Goal: Task Accomplishment & Management: Complete application form

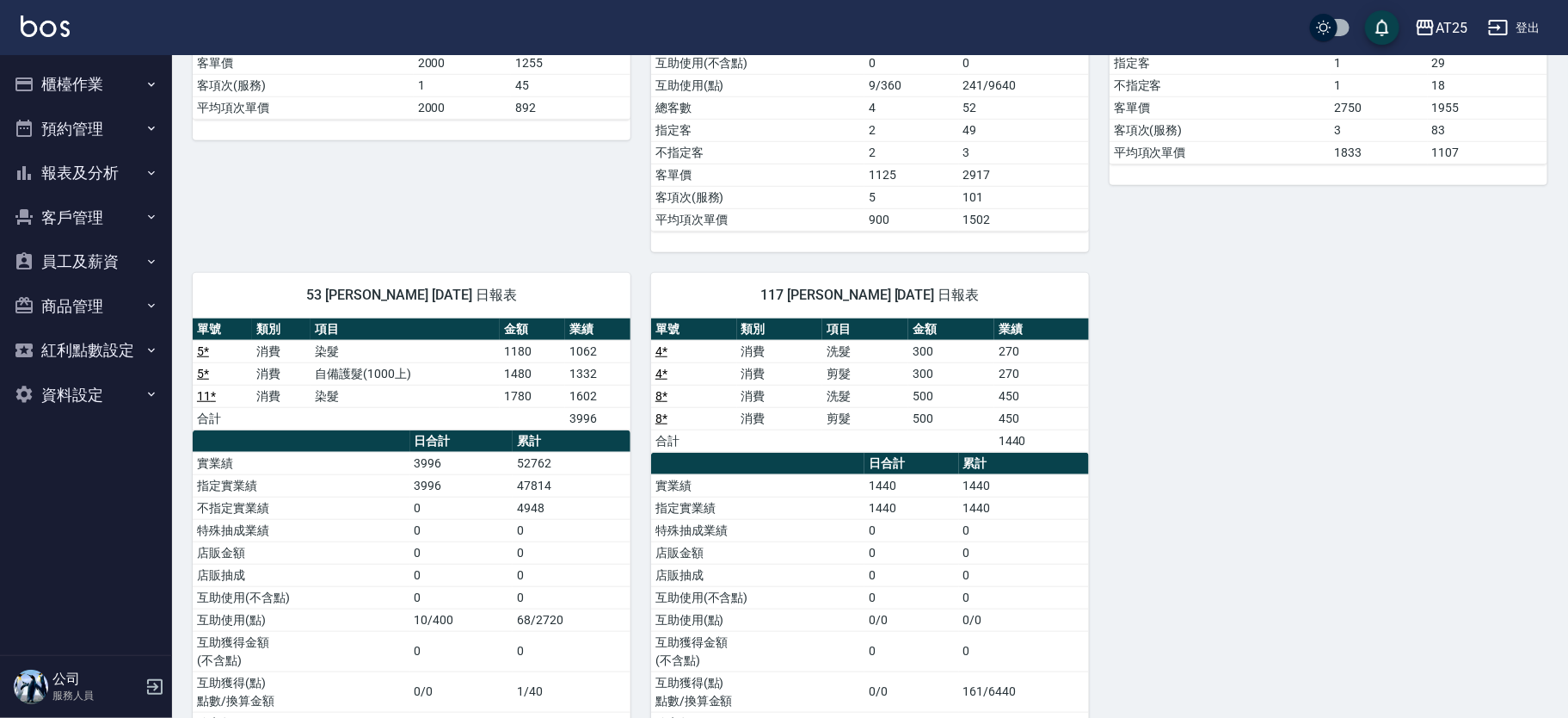
scroll to position [49, 0]
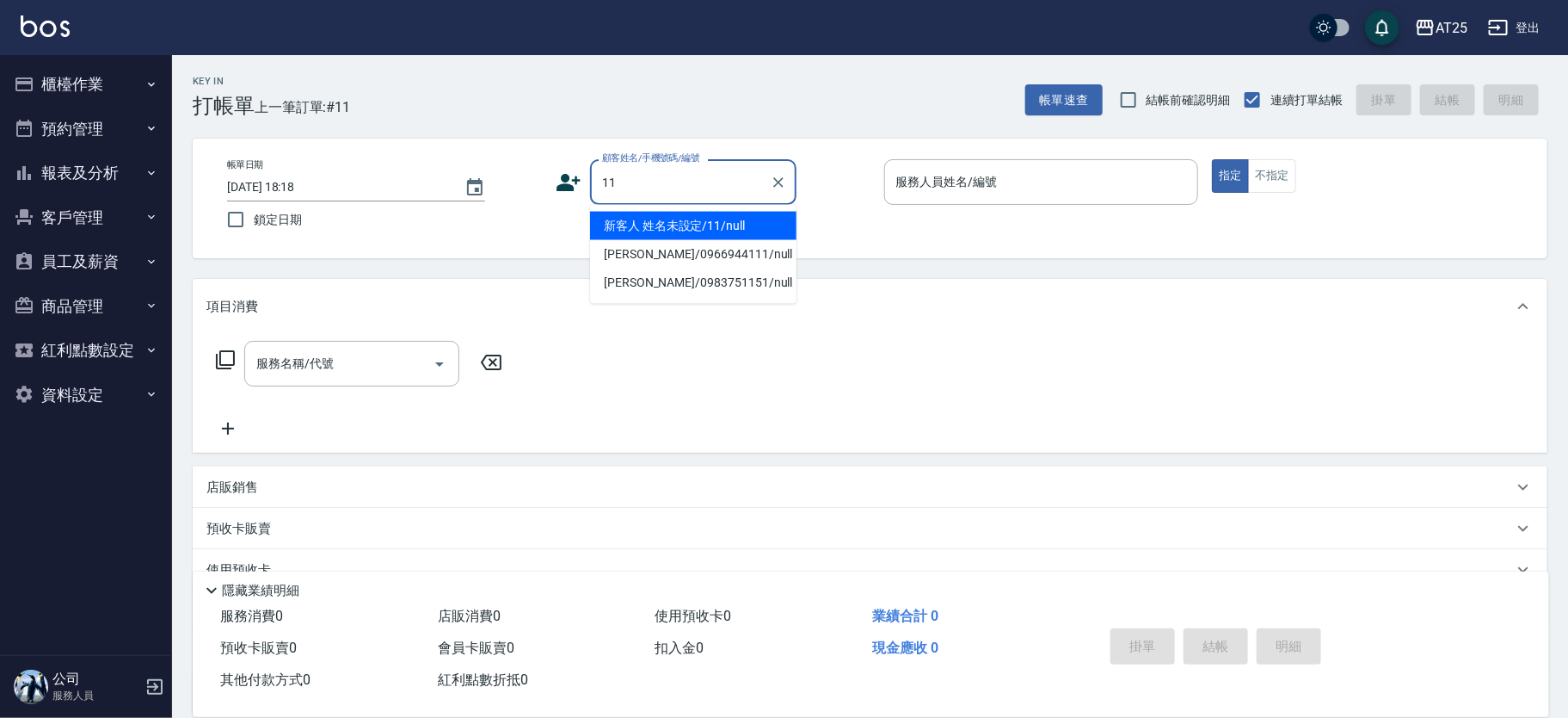
type input "新客人 姓名未設定/11/null"
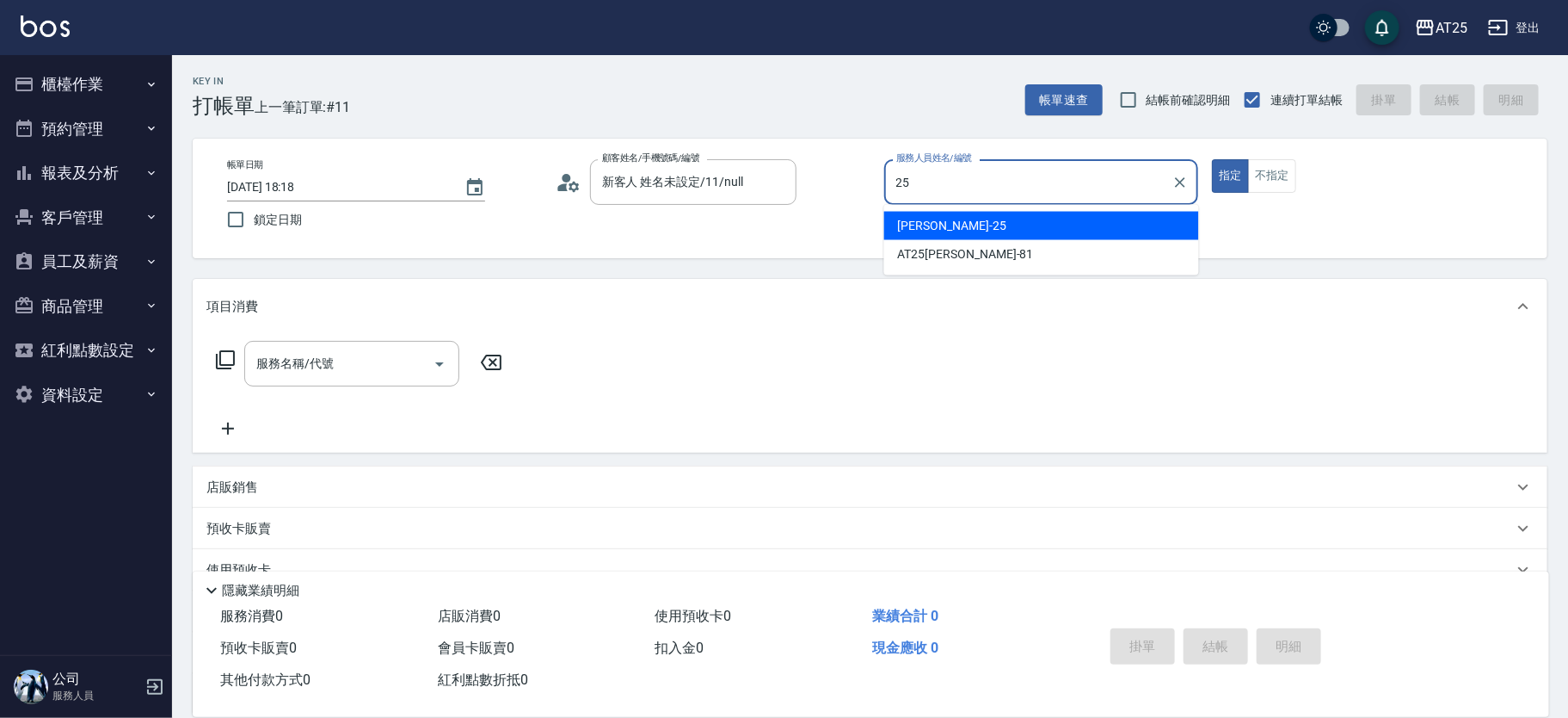
type input "Evan-25"
type button "true"
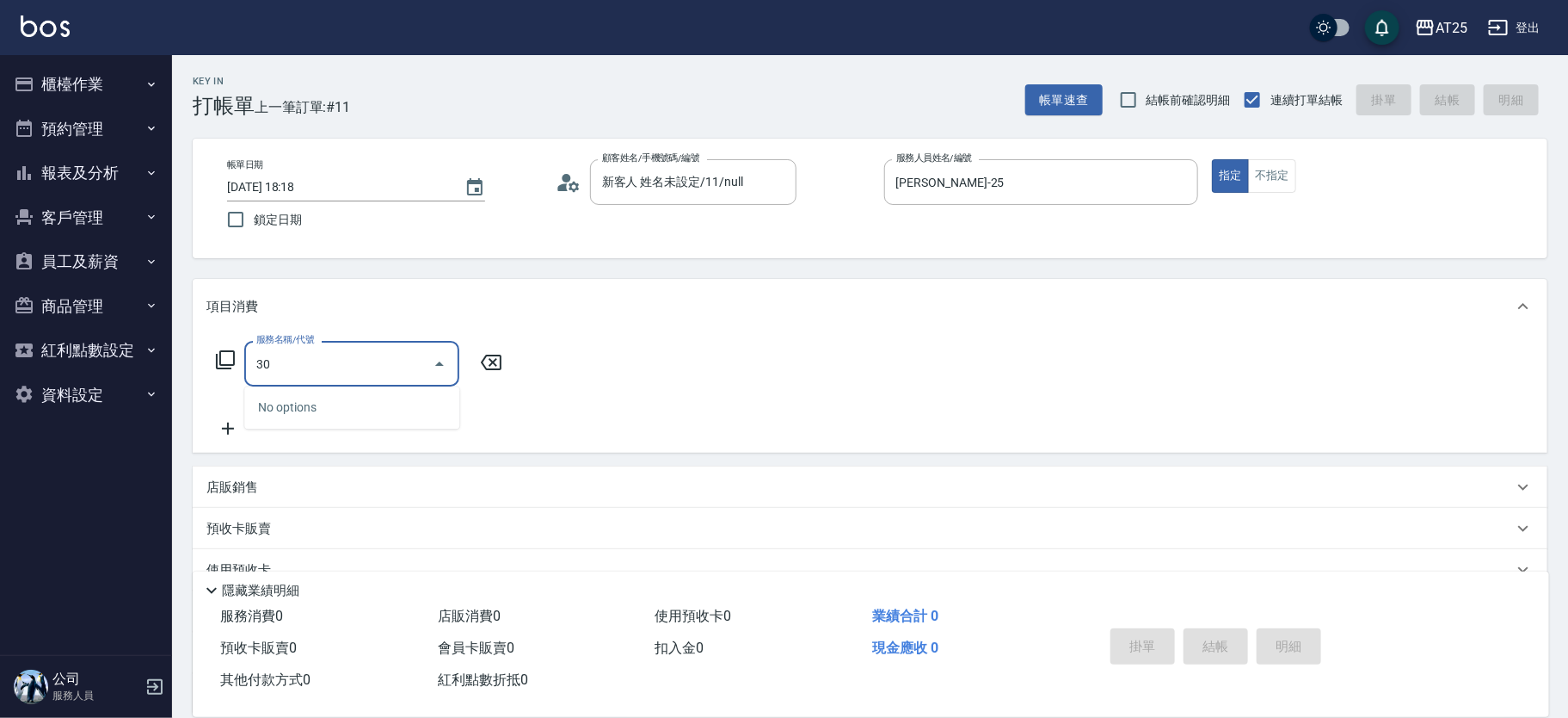
type input "306"
type input "100"
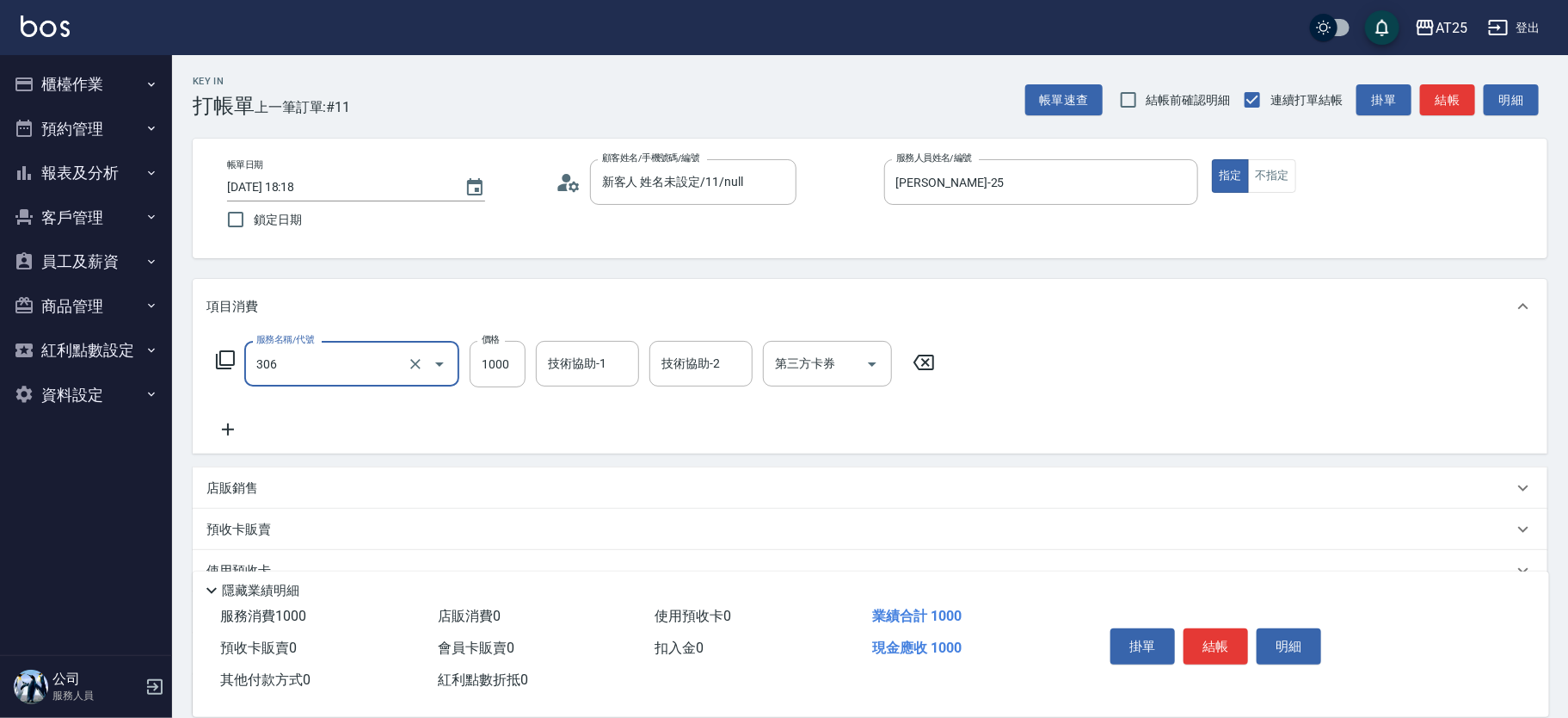
type input "男生壓貼(306)"
type input "0"
type input "16"
type input "10"
type input "160"
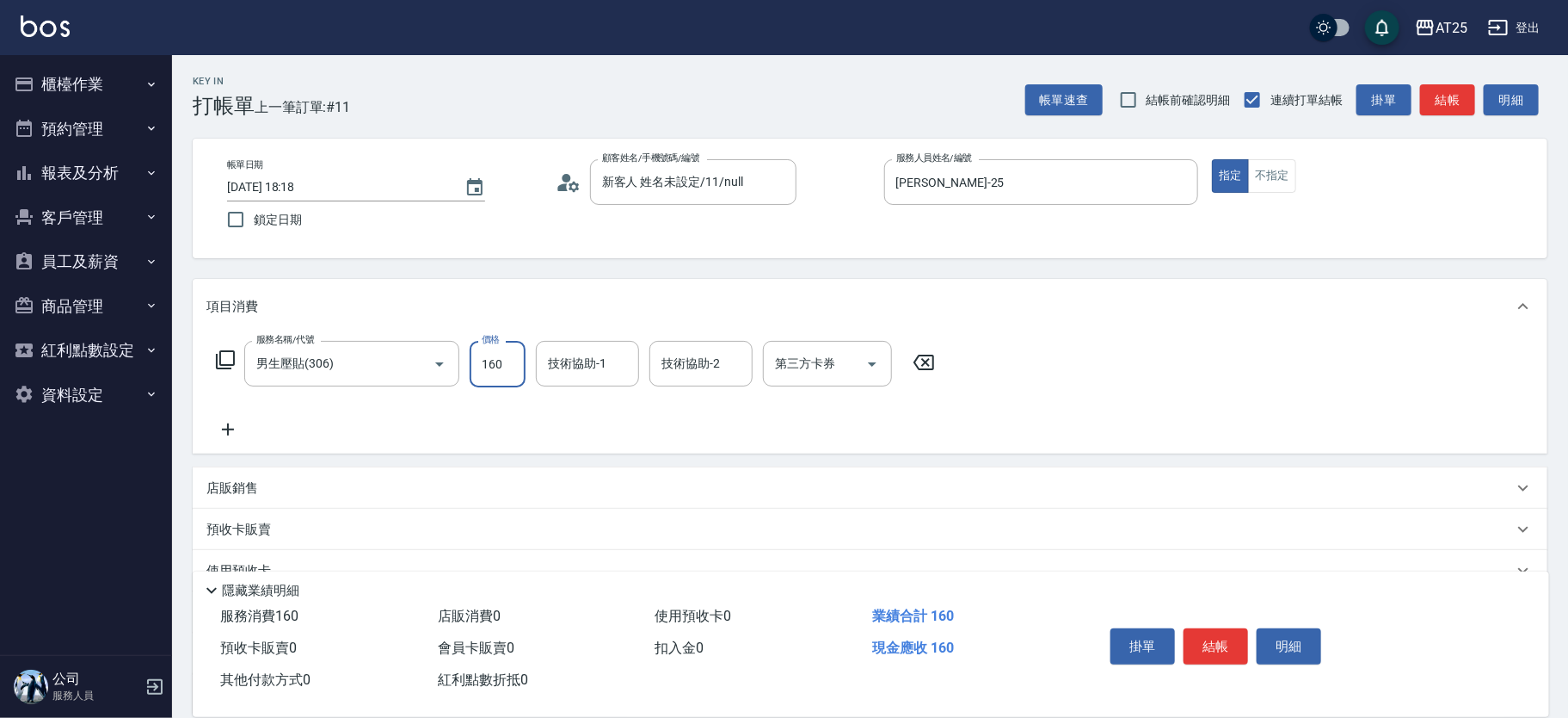
type input "160"
click at [785, 181] on icon "Clear" at bounding box center [778, 182] width 17 height 17
type input "1600"
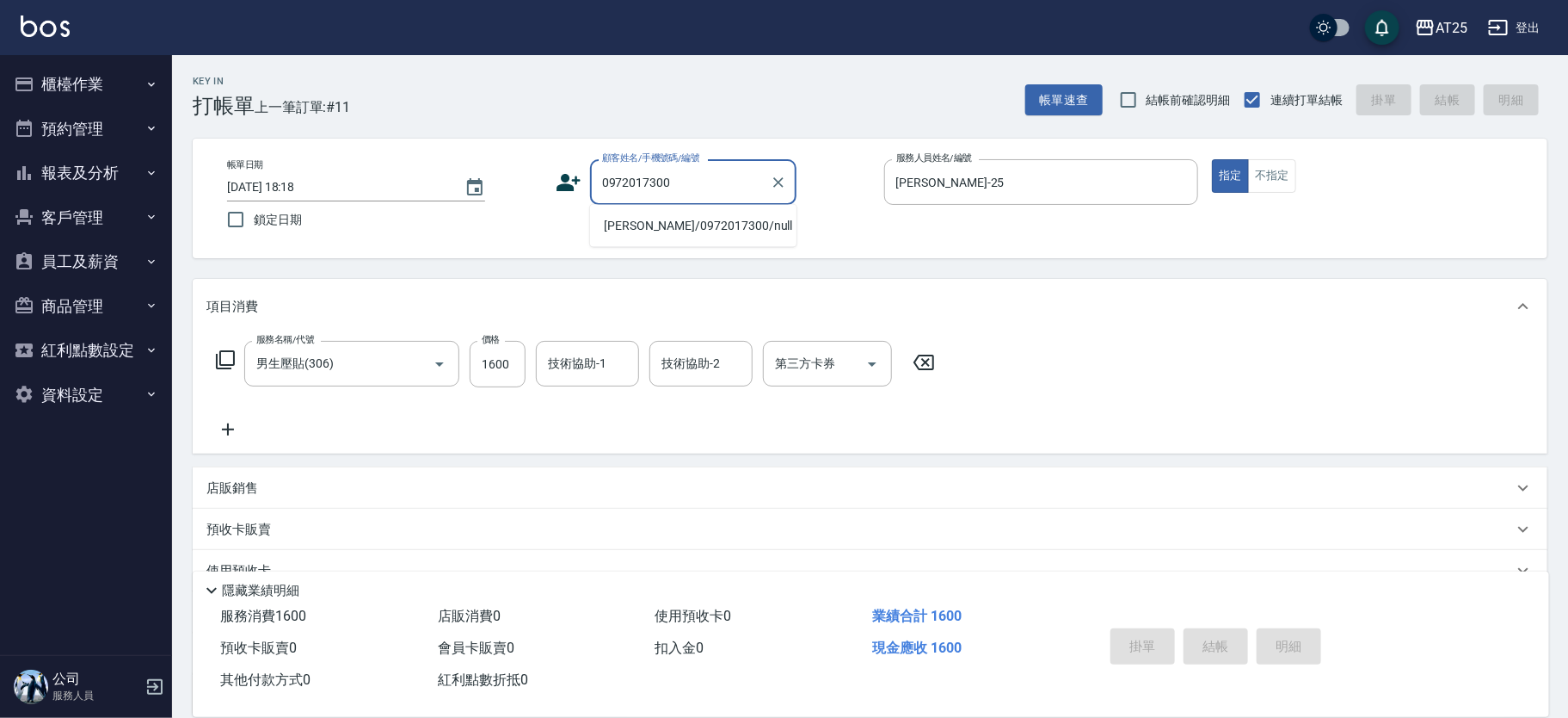
click at [719, 224] on li "陳威佑/0972017300/null" at bounding box center [693, 226] width 206 height 28
type input "陳威佑/0972017300/null"
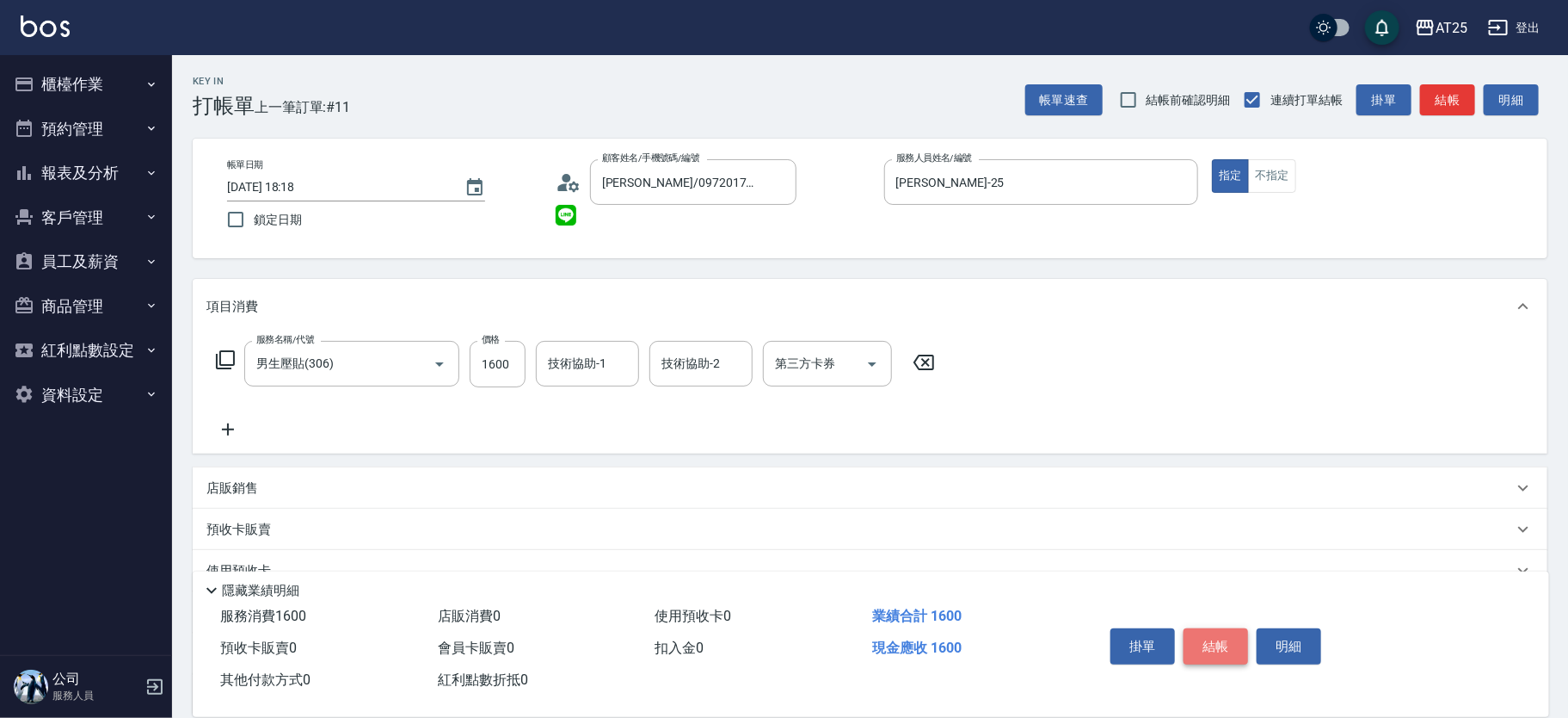
click at [1221, 640] on button "結帳" at bounding box center [1216, 646] width 65 height 36
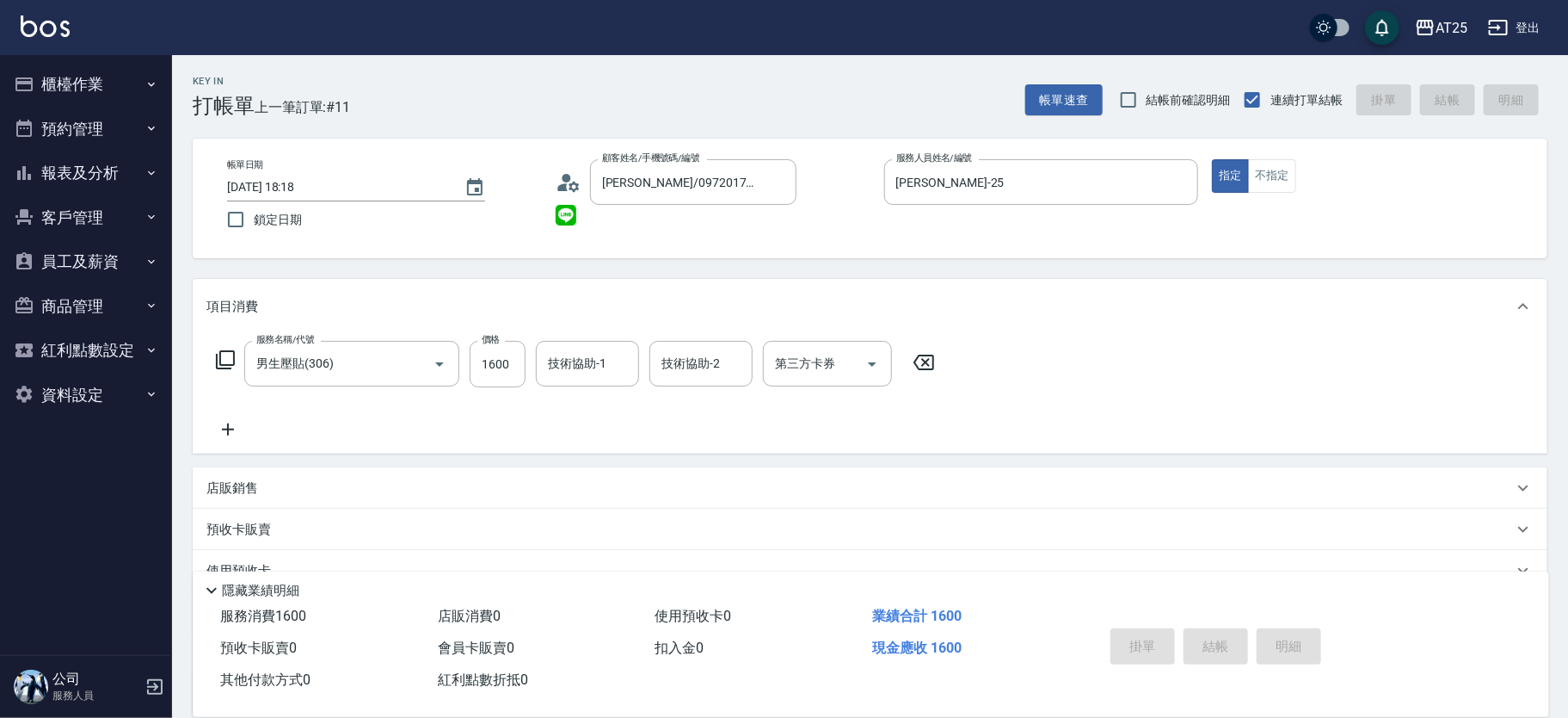
type input "0"
